Goal: Transaction & Acquisition: Purchase product/service

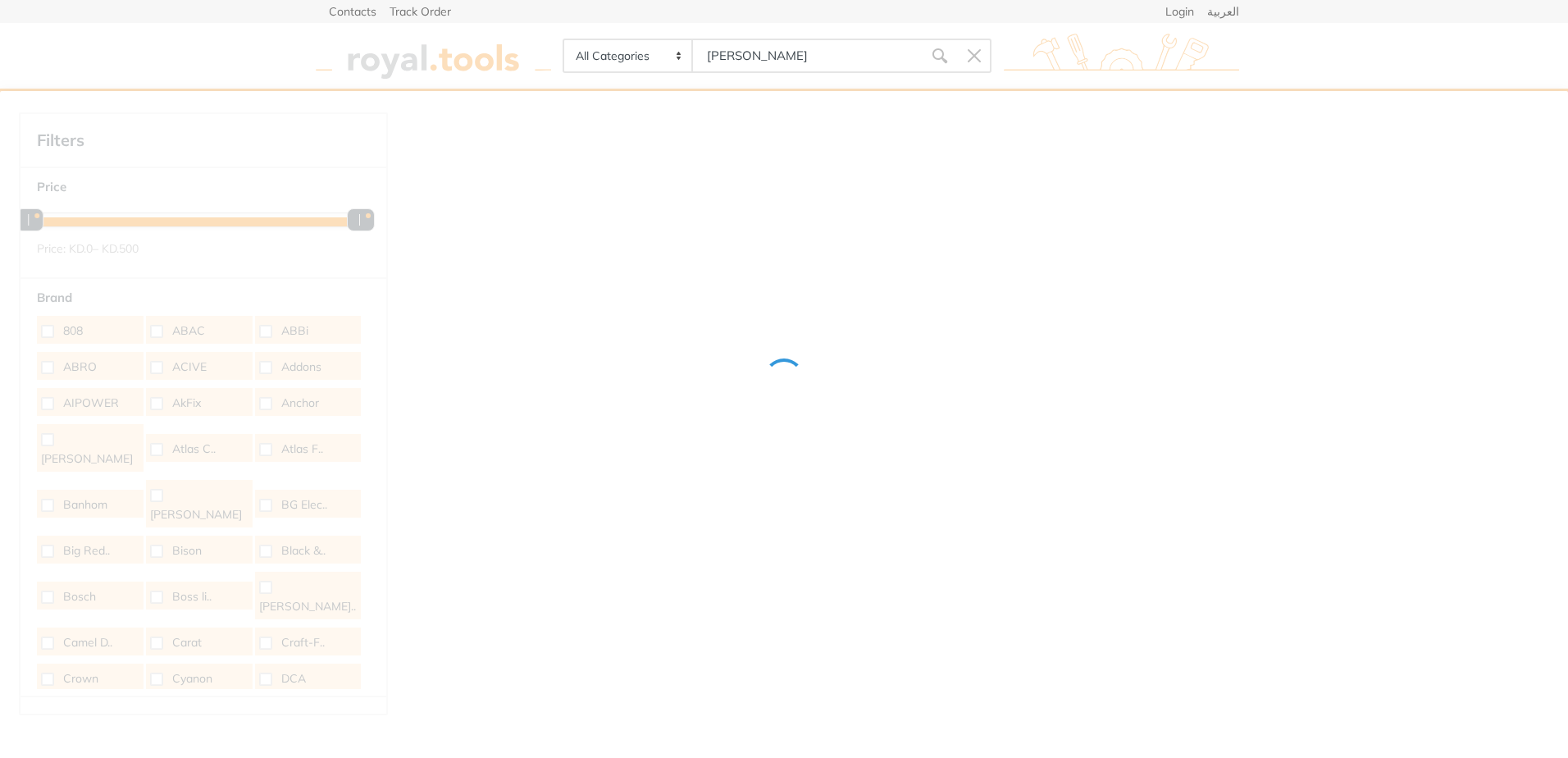
type input "HAMMER"
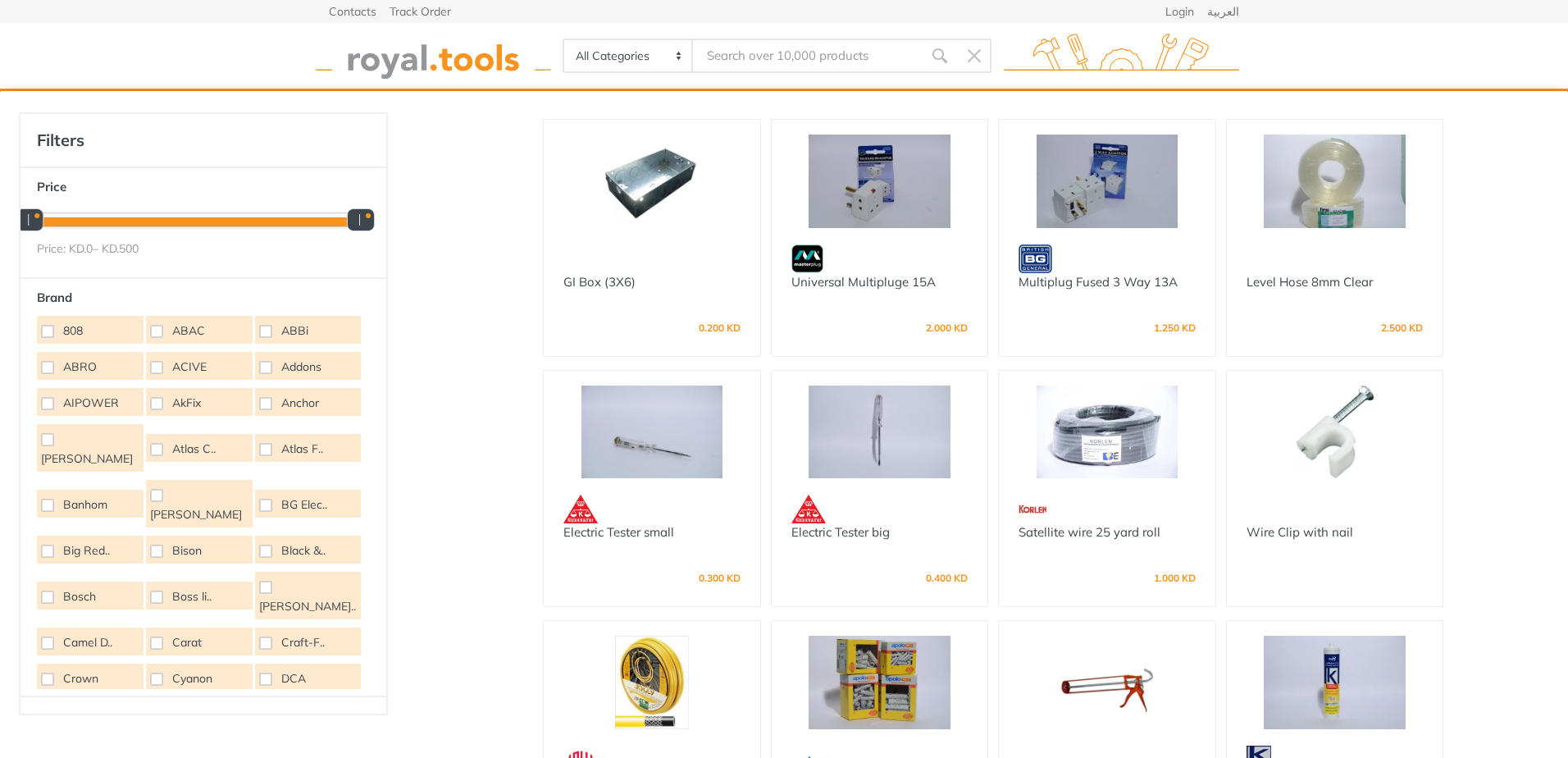
click at [782, 52] on input "Site search" at bounding box center [807, 56] width 229 height 34
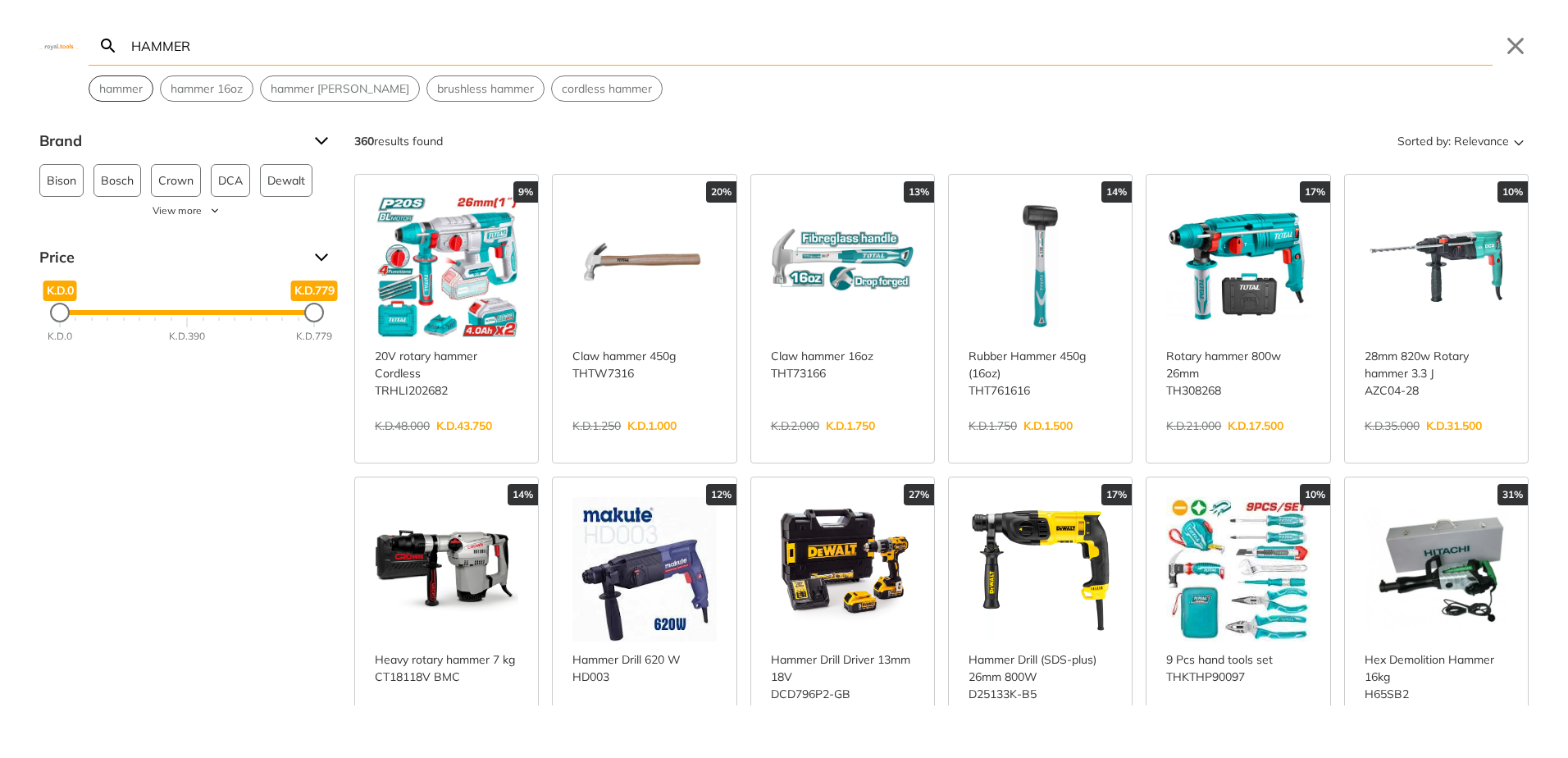
type input "HAMMER"
click at [117, 87] on span "hammer" at bounding box center [121, 89] width 44 height 17
click at [205, 57] on input "HAMMER" at bounding box center [810, 46] width 1365 height 39
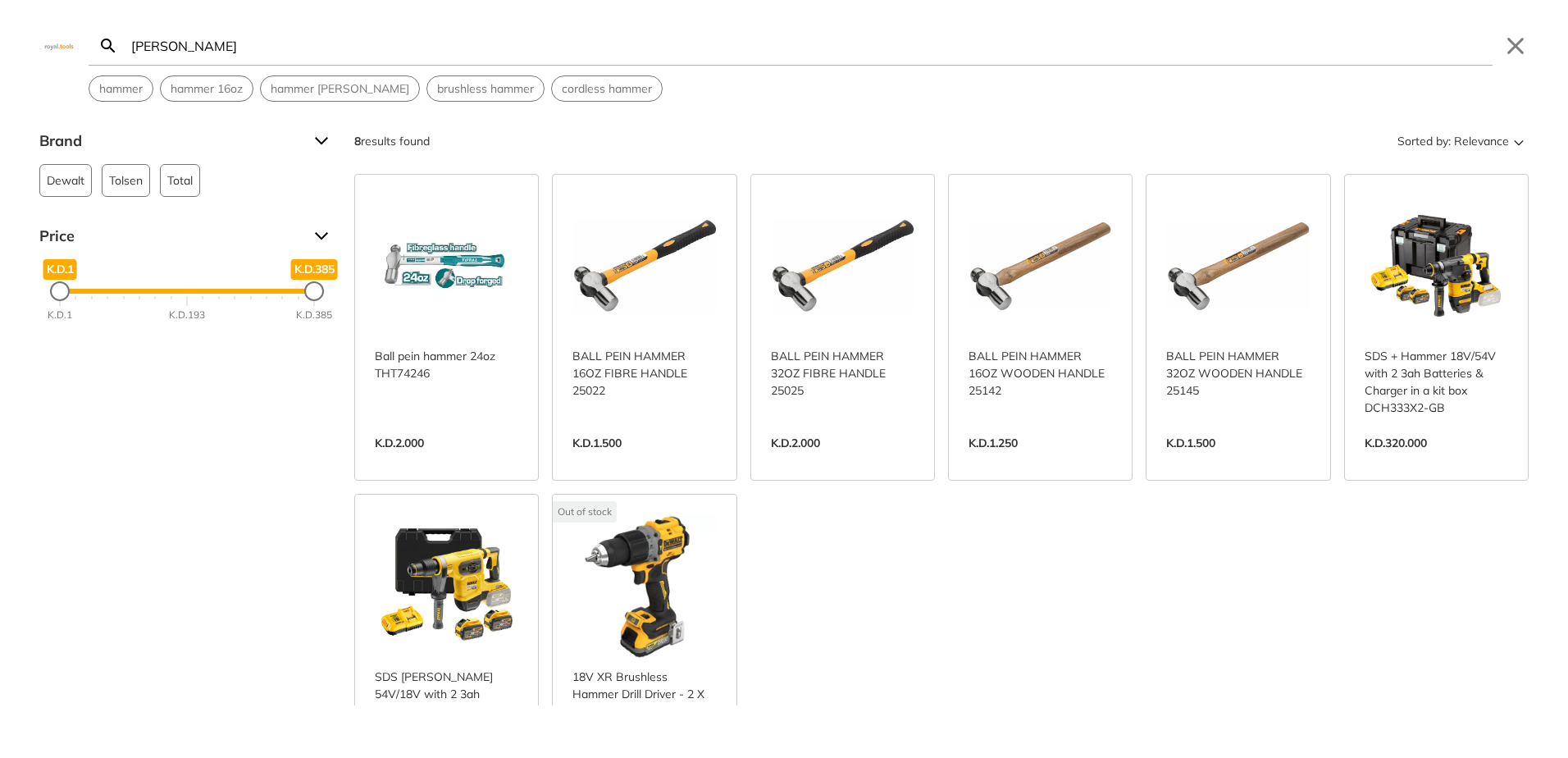
type input "[PERSON_NAME]"
click at [792, 460] on link "View more →" at bounding box center [842, 460] width 144 height 0
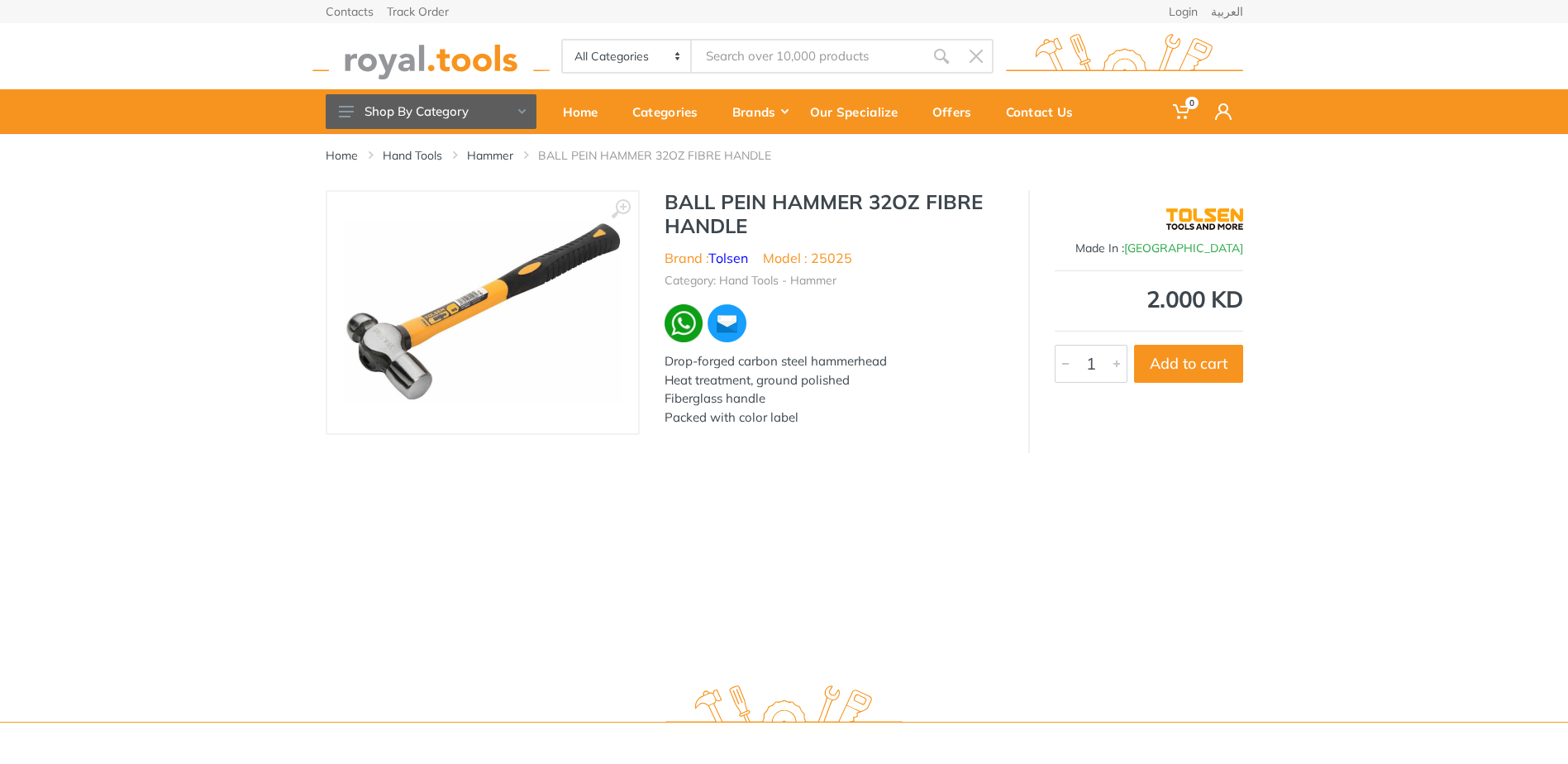
click at [473, 310] on img at bounding box center [483, 313] width 278 height 182
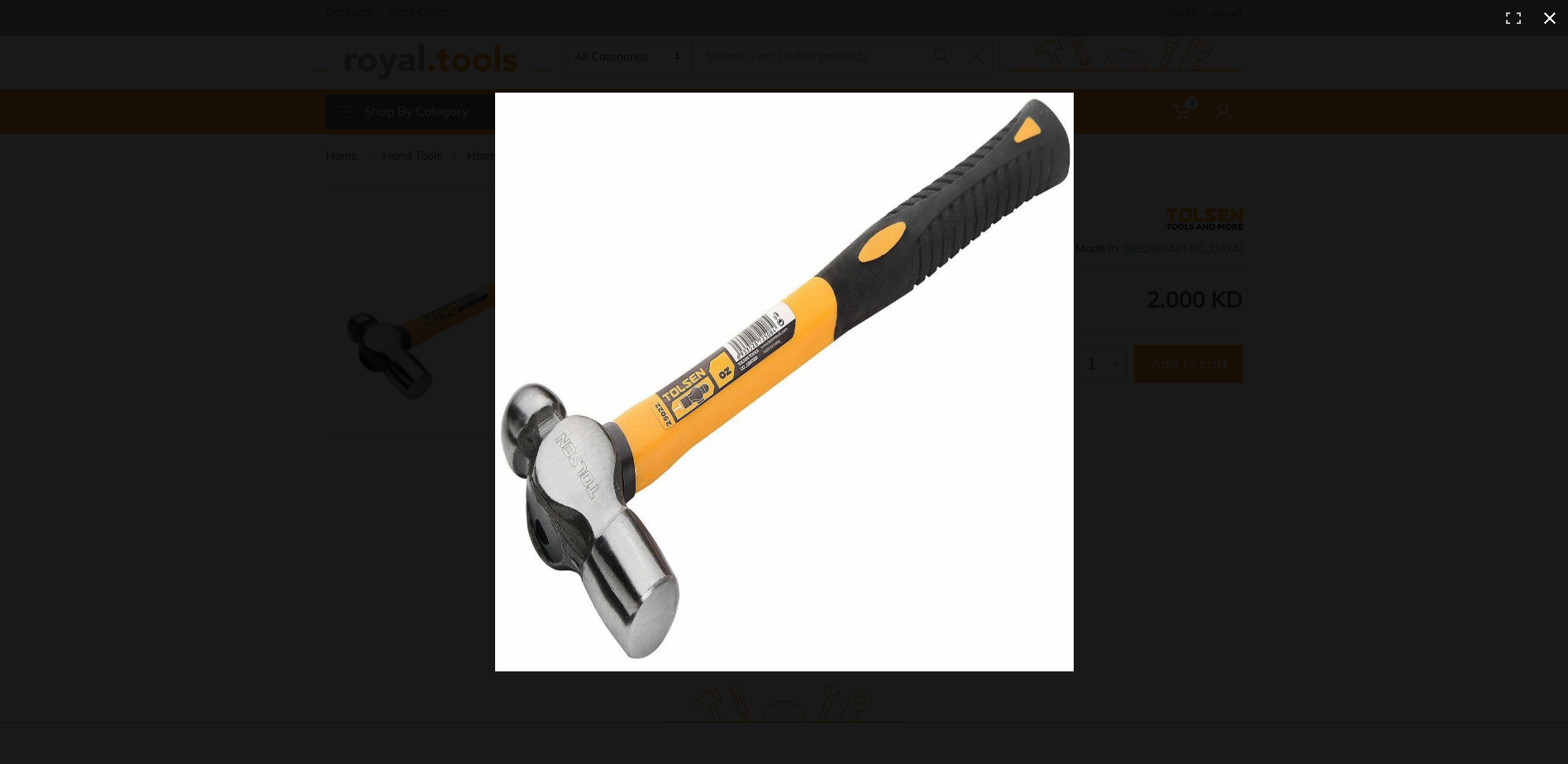
click at [1238, 460] on div at bounding box center [1151, 412] width 1312 height 639
